Goal: Check status: Check status

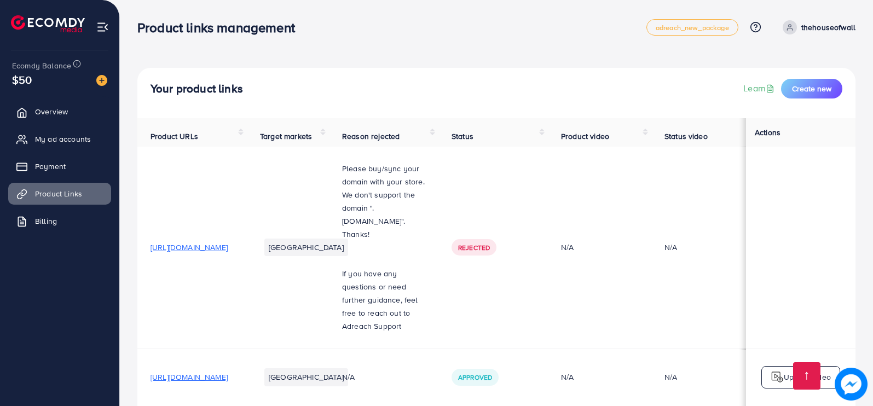
scroll to position [113, 0]
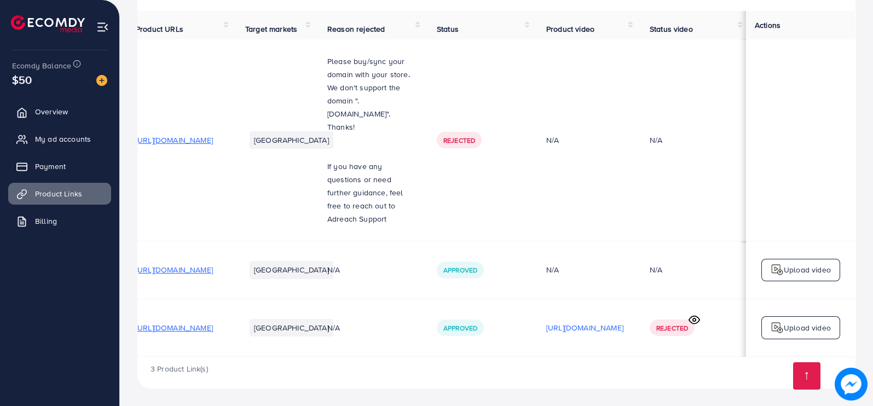
scroll to position [0, 148]
click at [698, 316] on icon at bounding box center [694, 319] width 11 height 11
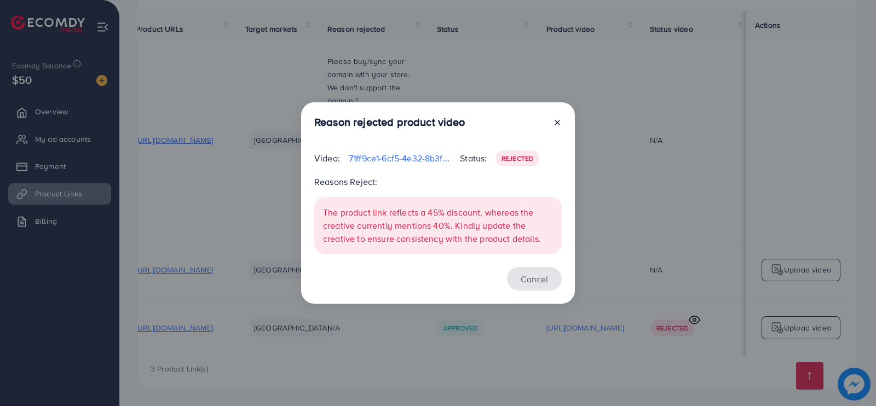
click at [527, 281] on button "Cancel" at bounding box center [534, 279] width 55 height 24
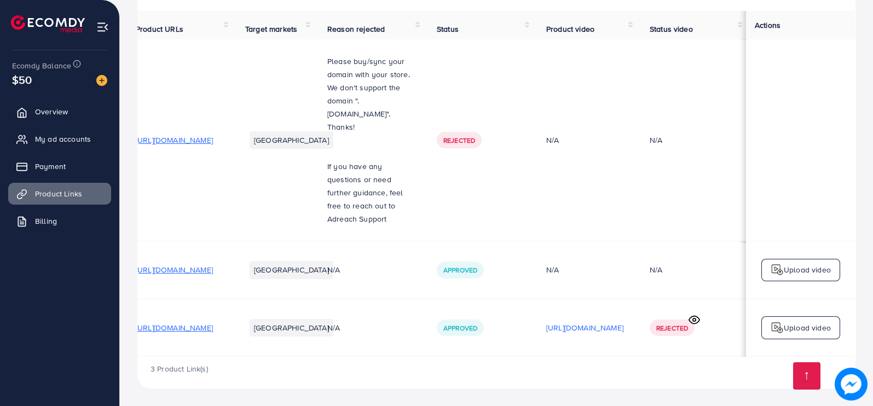
scroll to position [0, 0]
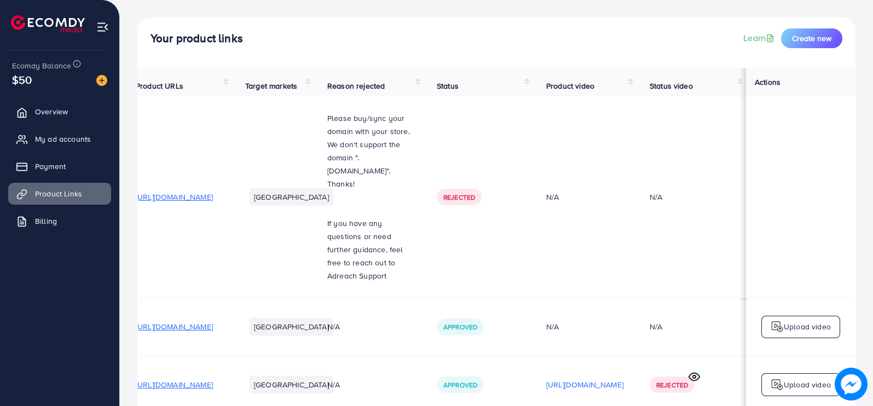
scroll to position [113, 0]
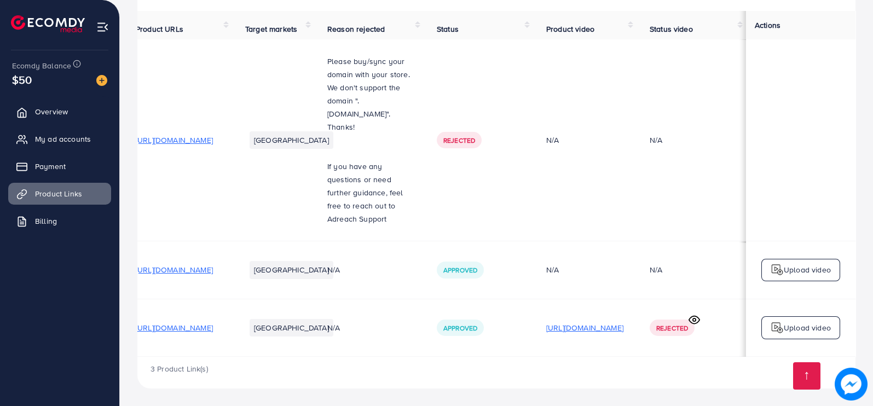
click at [574, 323] on p "[URL][DOMAIN_NAME]" at bounding box center [584, 327] width 77 height 13
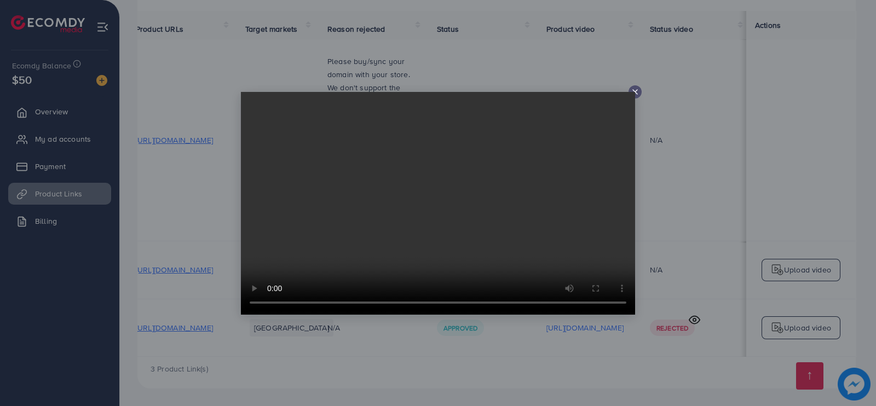
click at [635, 91] on line at bounding box center [635, 92] width 4 height 4
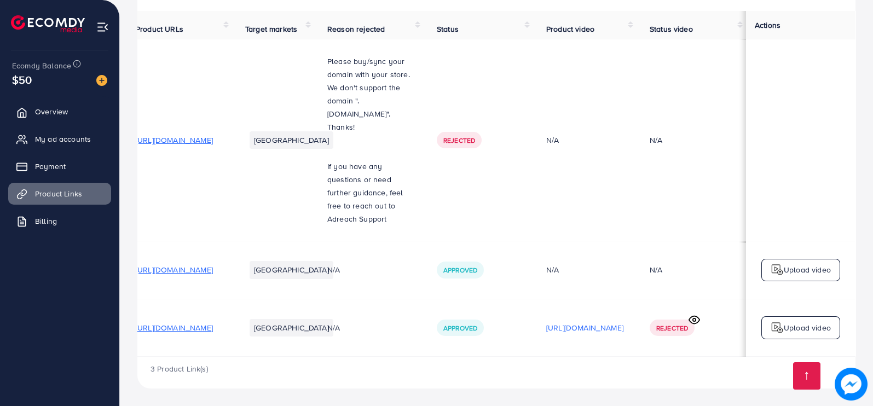
scroll to position [0, 0]
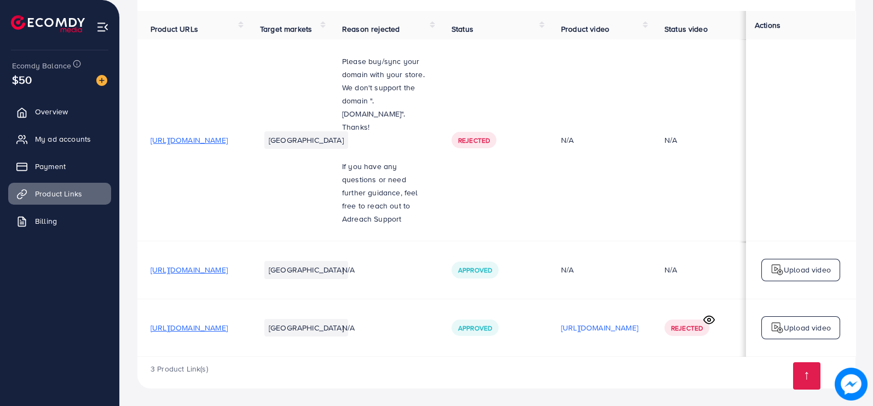
click at [228, 326] on span "[URL][DOMAIN_NAME]" at bounding box center [189, 327] width 77 height 11
click at [212, 322] on span "[URL][DOMAIN_NAME]" at bounding box center [189, 327] width 77 height 11
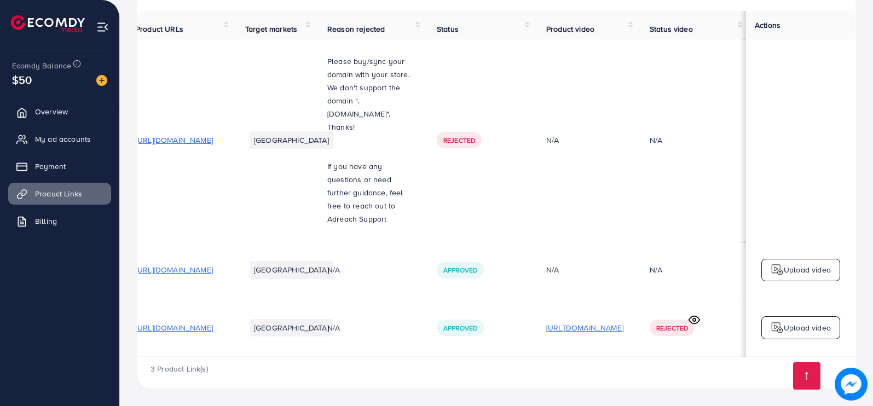
click at [570, 324] on p "[URL][DOMAIN_NAME]" at bounding box center [584, 327] width 77 height 13
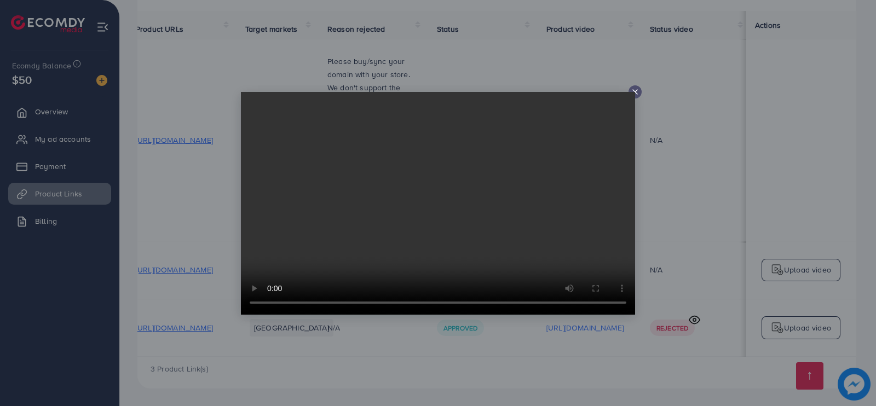
click at [635, 91] on line at bounding box center [635, 92] width 4 height 4
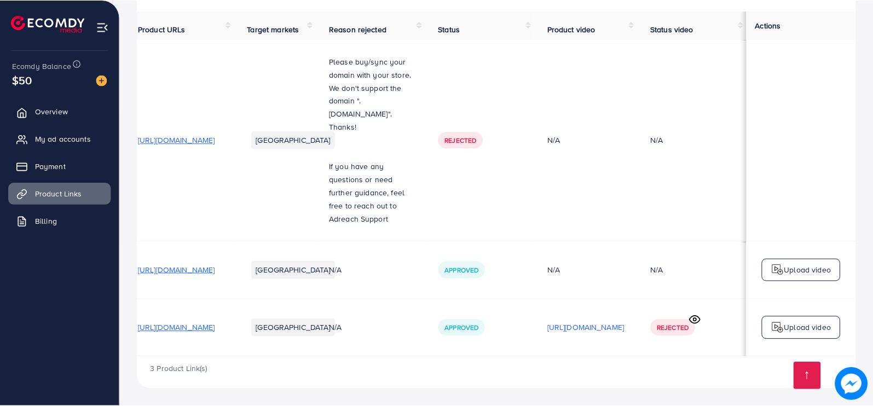
scroll to position [0, 146]
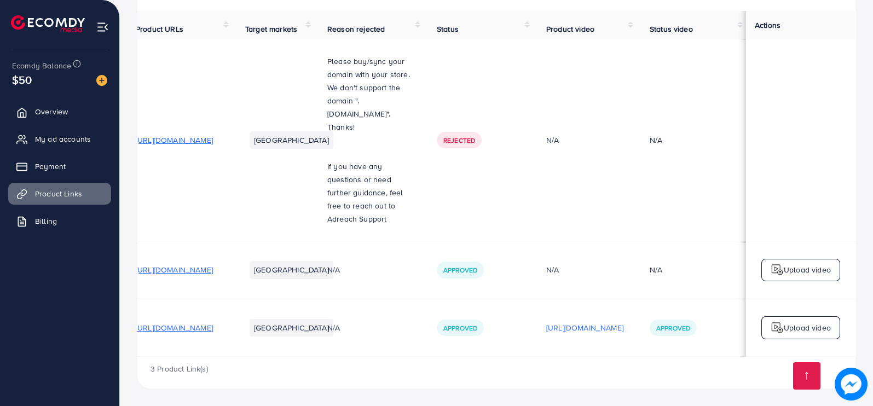
scroll to position [0, 148]
